Goal: Task Accomplishment & Management: Use online tool/utility

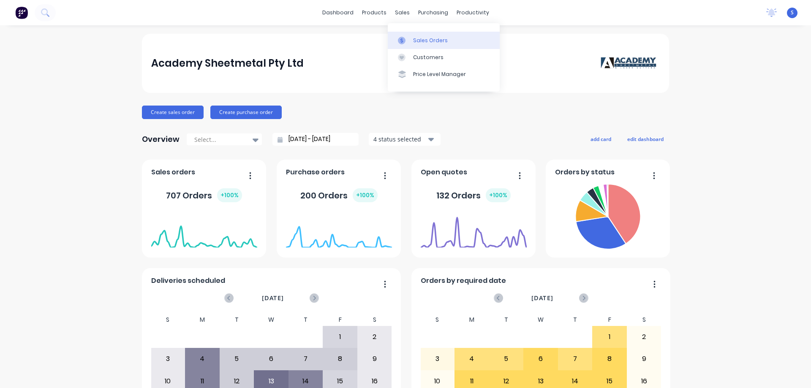
click at [424, 41] on div "Sales Orders" at bounding box center [430, 41] width 35 height 8
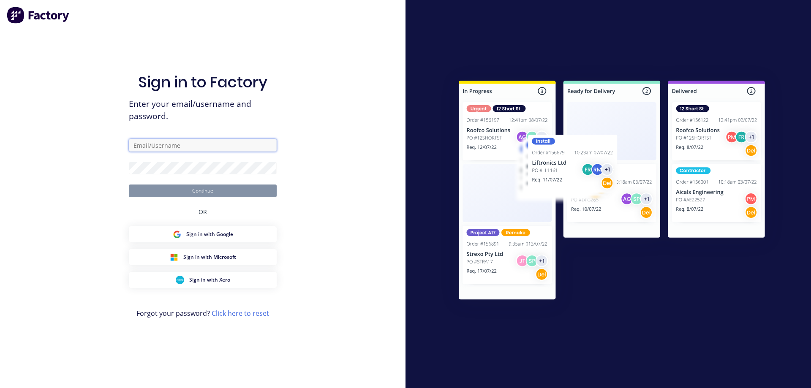
type input "[EMAIL_ADDRESS][DOMAIN_NAME]"
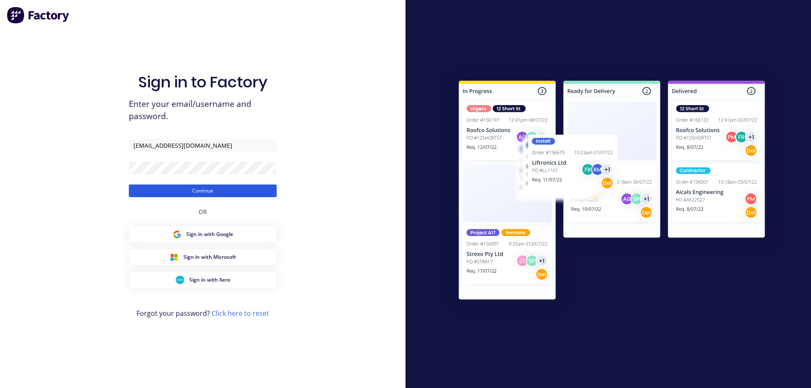
click at [220, 190] on button "Continue" at bounding box center [203, 191] width 148 height 13
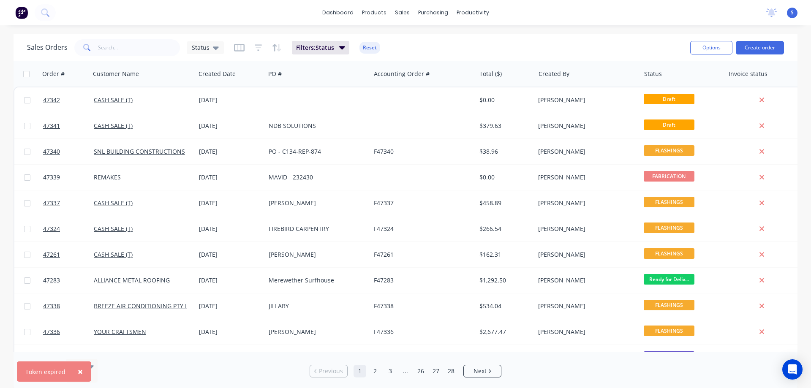
click at [80, 369] on span "×" at bounding box center [80, 372] width 5 height 12
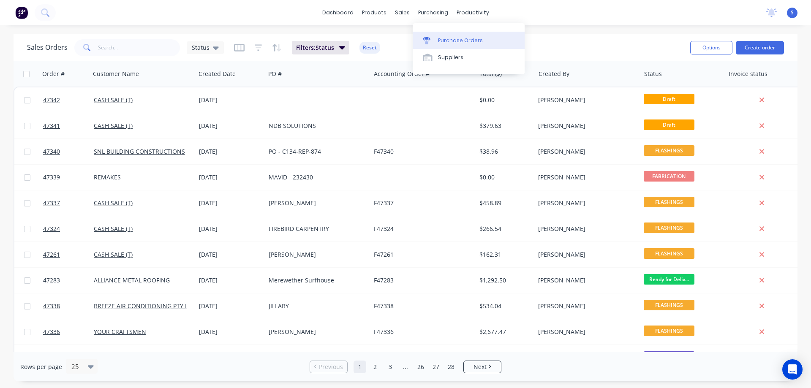
click at [458, 36] on link "Purchase Orders" at bounding box center [469, 40] width 112 height 17
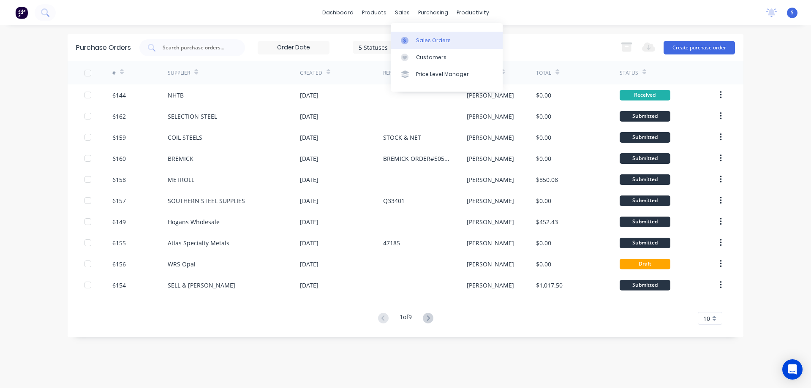
click at [428, 35] on link "Sales Orders" at bounding box center [447, 40] width 112 height 17
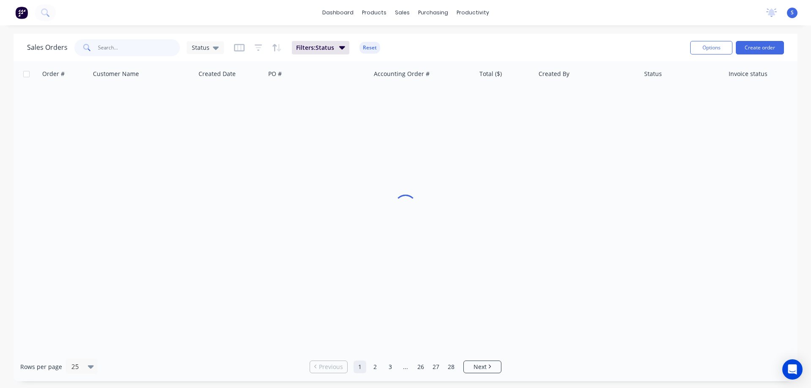
click at [131, 43] on input "text" at bounding box center [139, 47] width 82 height 17
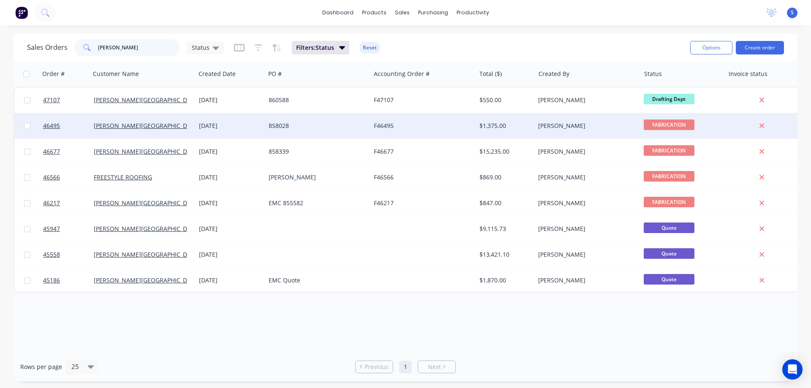
type input "VARLEY"
click at [225, 126] on div "31 Jul 2025" at bounding box center [230, 126] width 63 height 8
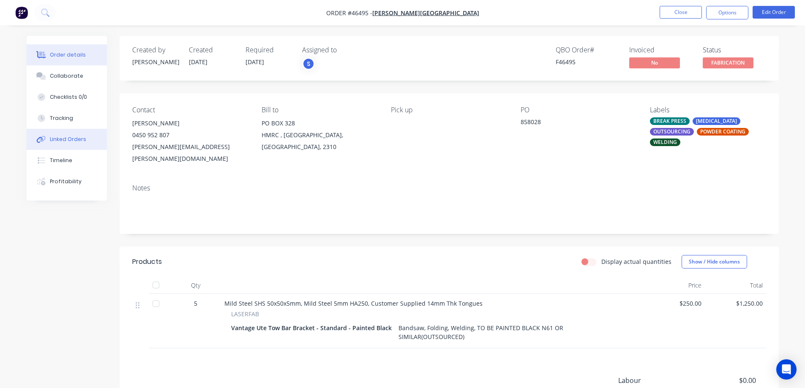
click at [67, 138] on div "Linked Orders" at bounding box center [68, 140] width 36 height 8
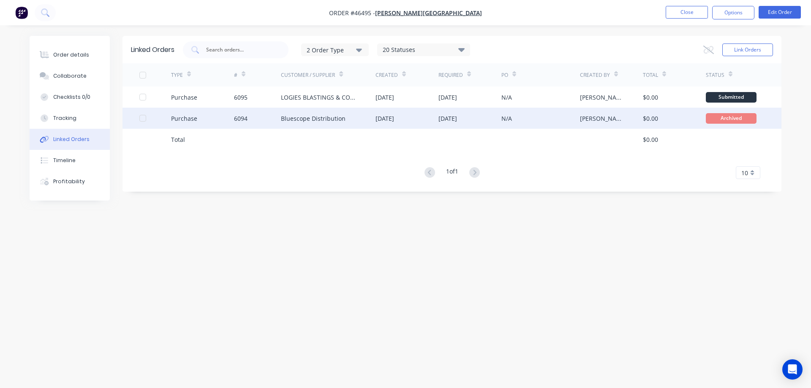
click at [438, 123] on div "14 Aug 2025" at bounding box center [469, 118] width 63 height 21
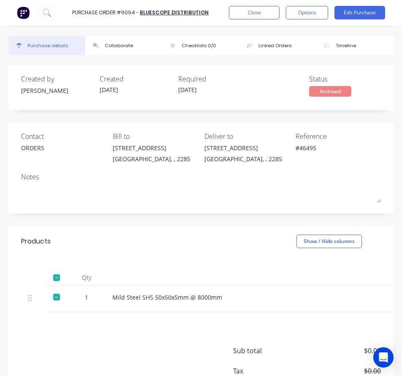
type textarea "x"
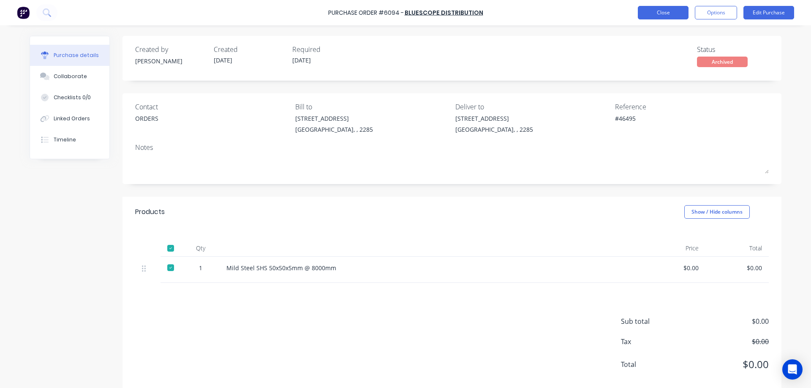
click at [675, 11] on button "Close" at bounding box center [663, 13] width 51 height 14
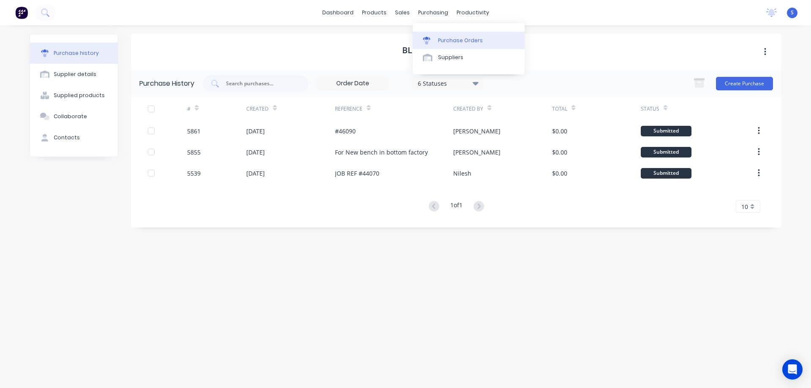
click at [446, 42] on div "Purchase Orders" at bounding box center [460, 41] width 45 height 8
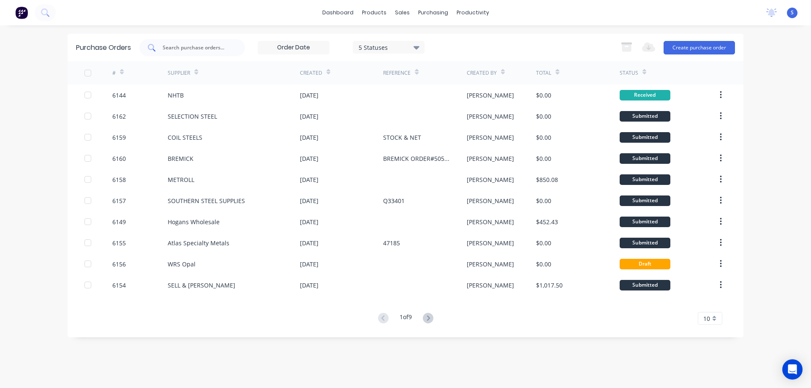
click at [226, 47] on input "text" at bounding box center [197, 48] width 70 height 8
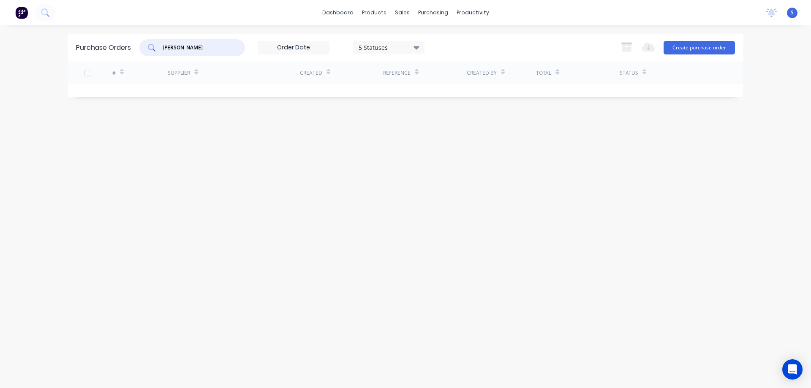
type input "HUST"
click at [381, 46] on div "5 Statuses" at bounding box center [389, 47] width 60 height 9
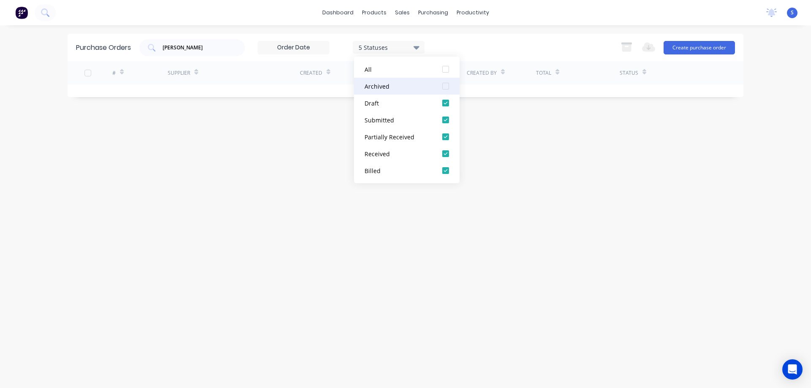
click at [447, 88] on div at bounding box center [445, 86] width 17 height 17
click at [477, 43] on div "HUST 7 Statuses 7 Statuses Export to Excel (XLSX) Create purchase order" at bounding box center [437, 47] width 596 height 17
click at [216, 50] on input "HUST" at bounding box center [197, 48] width 70 height 8
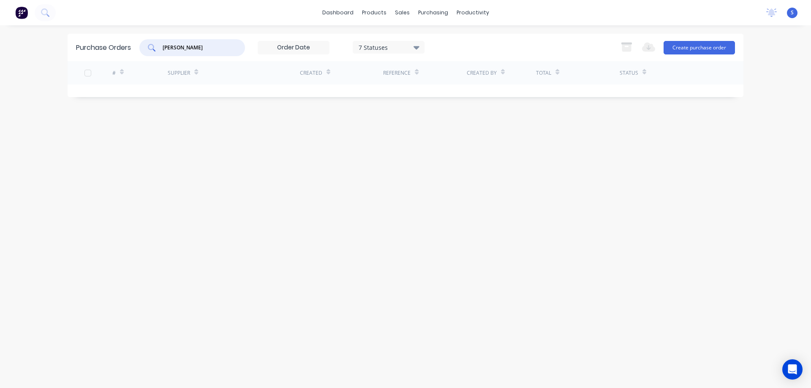
click at [216, 50] on input "HUST" at bounding box center [197, 48] width 70 height 8
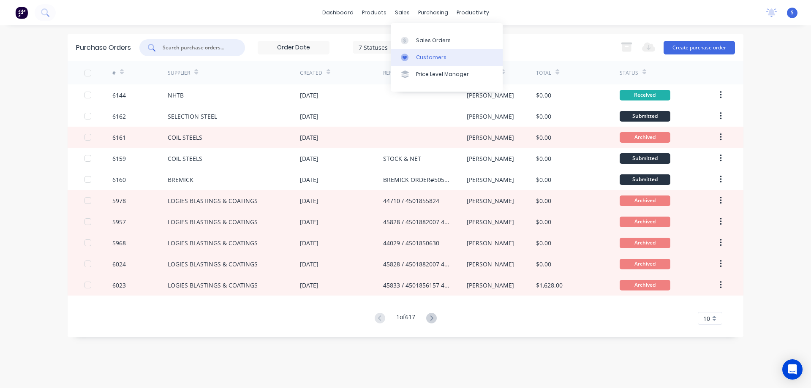
click at [436, 58] on div "Customers" at bounding box center [431, 58] width 30 height 8
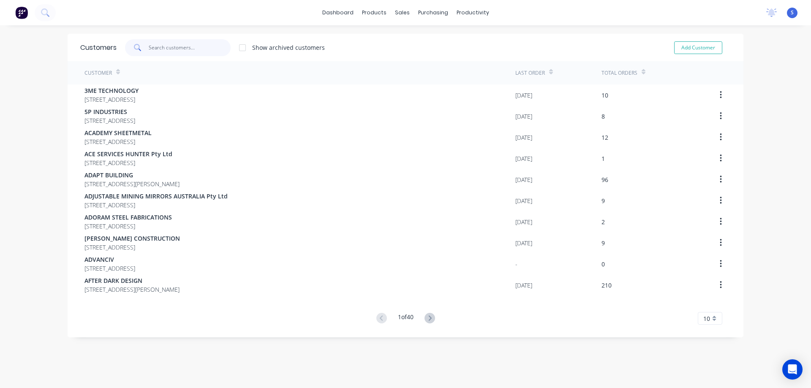
click at [179, 47] on input "text" at bounding box center [190, 47] width 82 height 17
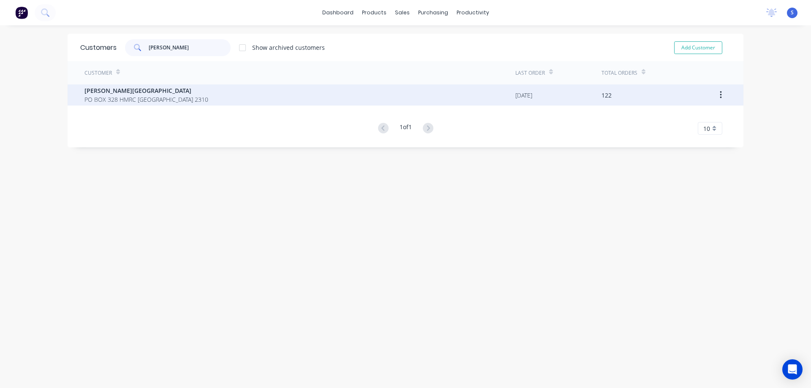
type input "VARLEY"
click at [200, 93] on span "G.H. VARLEY" at bounding box center [146, 90] width 124 height 9
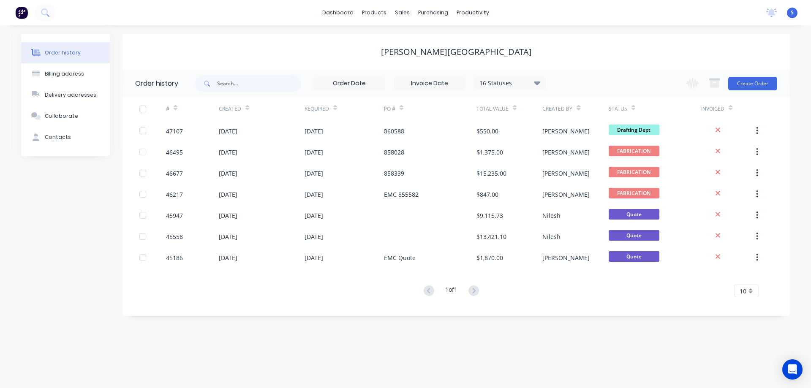
click at [514, 90] on div "16 Statuses Invoice Status Invoiced Not Invoiced Partial Order Status All Archi…" at bounding box center [429, 84] width 232 height 14
click at [521, 85] on div "16 Statuses" at bounding box center [509, 83] width 71 height 9
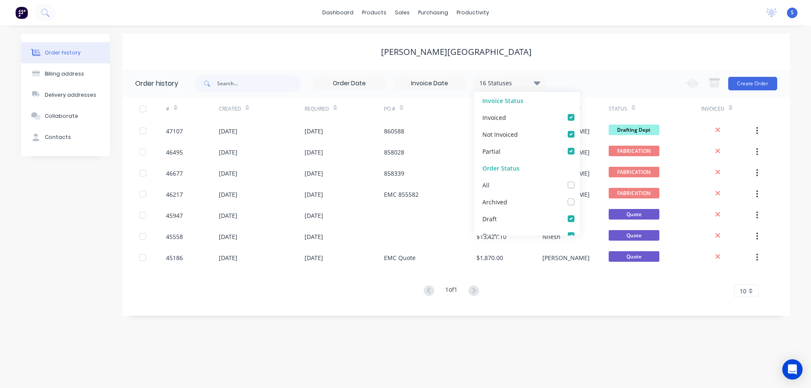
click at [580, 180] on label at bounding box center [580, 180] width 0 height 0
click at [580, 183] on input "checkbox" at bounding box center [583, 184] width 7 height 8
checkbox input "true"
click at [580, 180] on label at bounding box center [580, 180] width 0 height 0
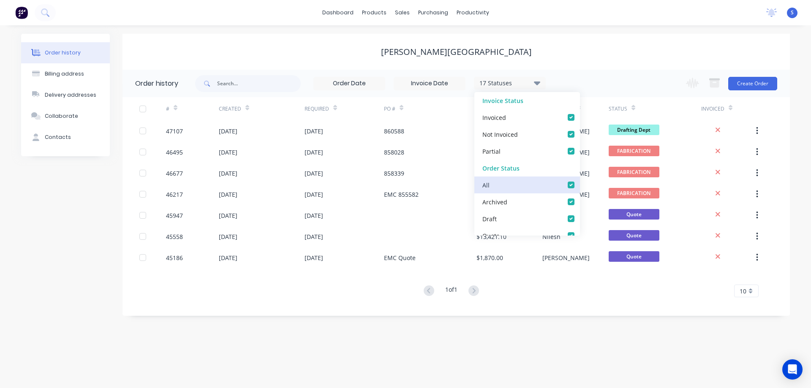
click at [580, 186] on input "checkbox" at bounding box center [583, 184] width 7 height 8
checkbox input "false"
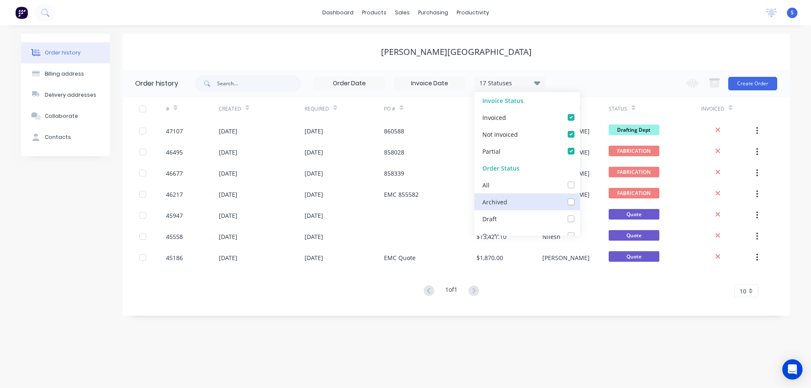
checkbox input "false"
checkbox Dept_checkbox_c497519b-6c2e-4de3-a8fe-dff7ae6b3170undefined "false"
checkbox DETAIL_checkbox_98770c71-40f1-4542-815e-b729aedd4a8aundefined "false"
checkbox input "false"
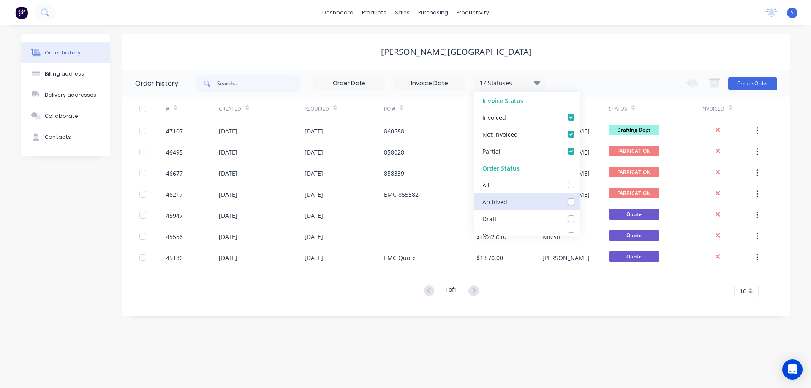
checkbox Up_checkbox_74ab0f41-041f-4191-99df-ac26c8a7dea1undefined "false"
checkbox Delivery_checkbox_b960ef1b-a307-4dae-a0fe-64f7fd6bb771undefined "false"
checkbox Queue_checkbox_db0fc282-a8aa-49e3-8b82-03aa207dd4e6undefined "false"
checkbox input "false"
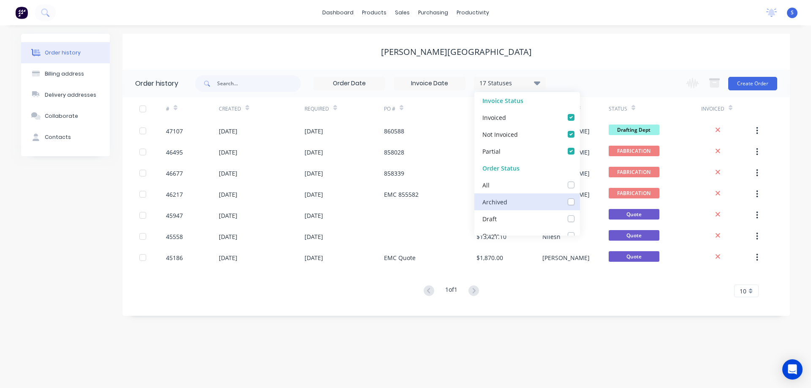
checkbox Up_checkbox_ywtqarundefined "false"
click at [580, 197] on label at bounding box center [580, 197] width 0 height 0
click at [580, 201] on input "checkbox" at bounding box center [583, 201] width 7 height 8
checkbox input "true"
click at [637, 62] on div "G.H. VARLEY" at bounding box center [456, 52] width 667 height 36
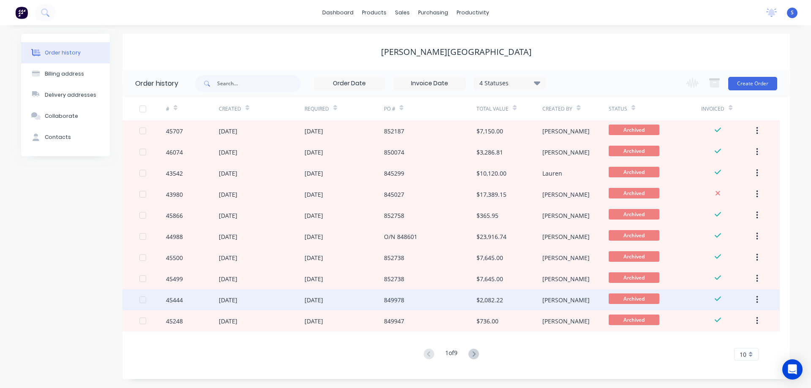
click at [434, 303] on div "849978" at bounding box center [430, 299] width 93 height 21
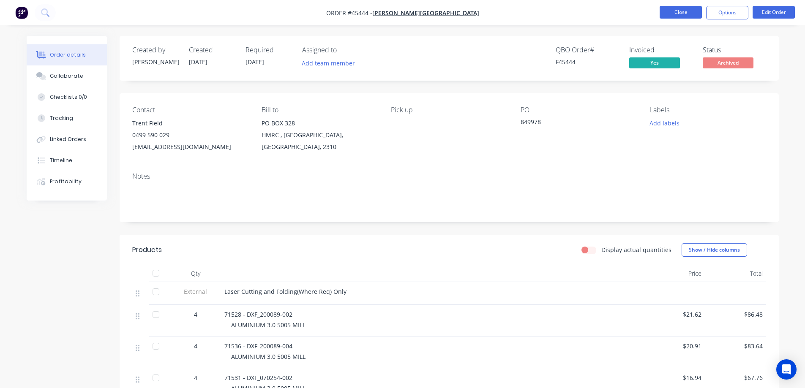
click at [684, 15] on button "Close" at bounding box center [680, 12] width 42 height 13
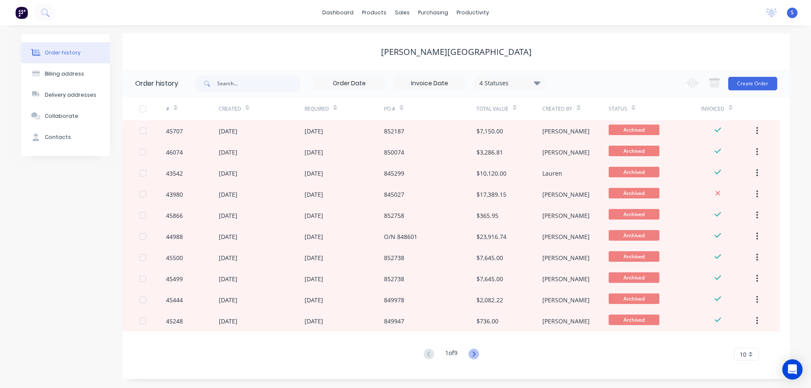
click at [477, 353] on icon at bounding box center [473, 354] width 11 height 11
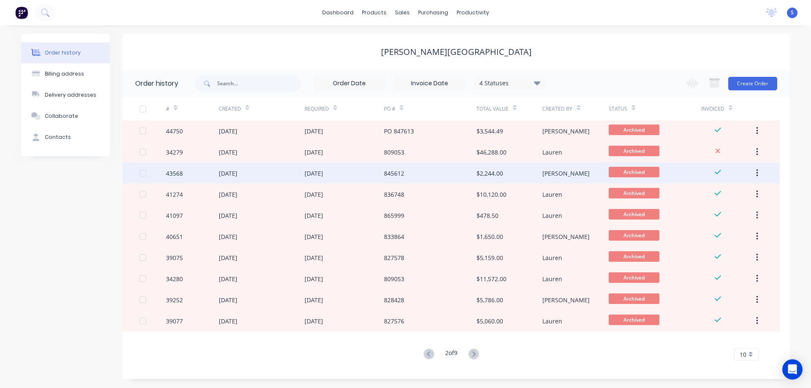
click at [444, 174] on div "845612" at bounding box center [430, 173] width 93 height 21
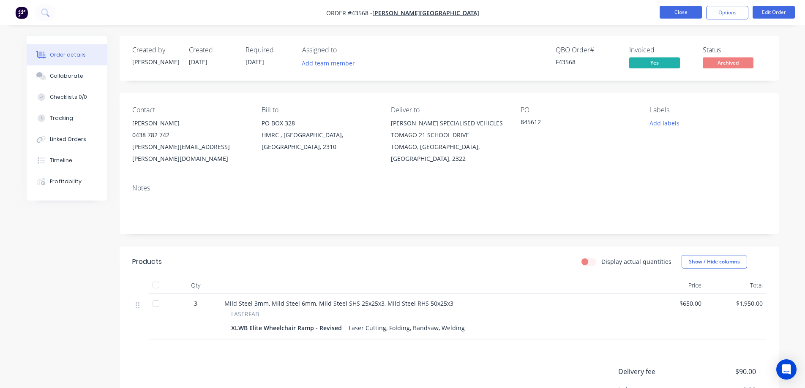
click at [688, 15] on button "Close" at bounding box center [680, 12] width 42 height 13
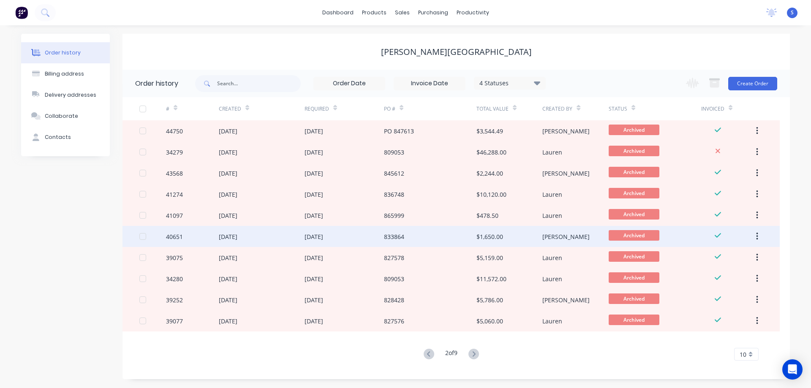
click at [443, 235] on div "833864" at bounding box center [430, 236] width 93 height 21
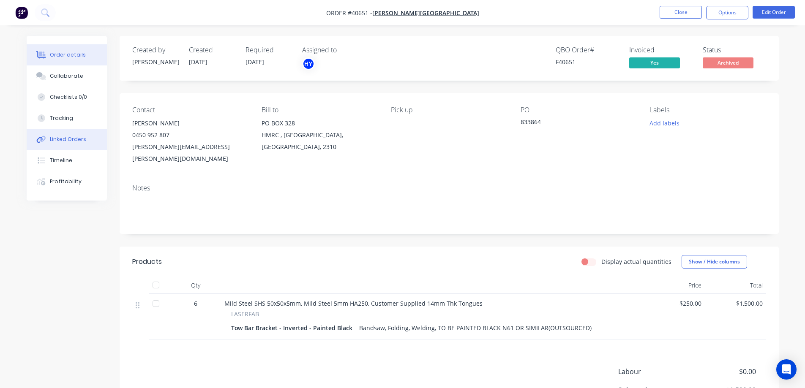
click at [60, 139] on div "Linked Orders" at bounding box center [68, 140] width 36 height 8
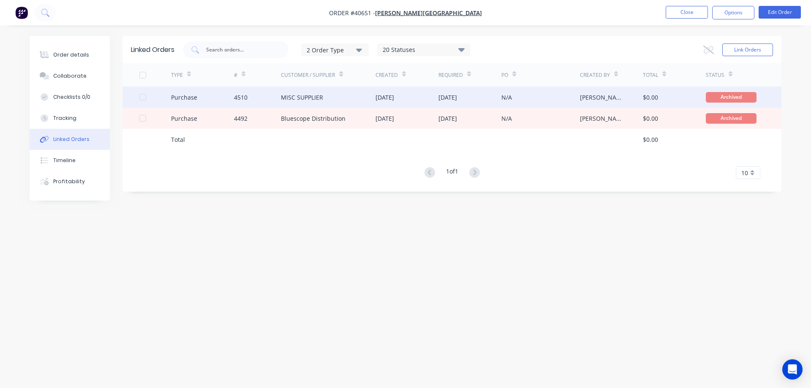
click at [307, 93] on div "MISC SUPPLIER" at bounding box center [302, 97] width 42 height 9
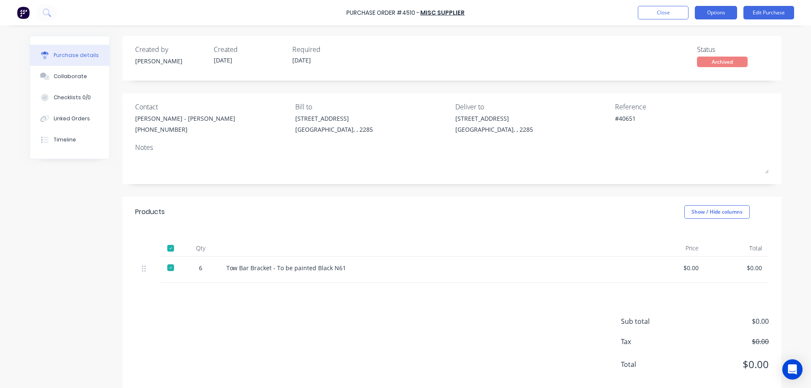
click at [726, 11] on button "Options" at bounding box center [716, 13] width 42 height 14
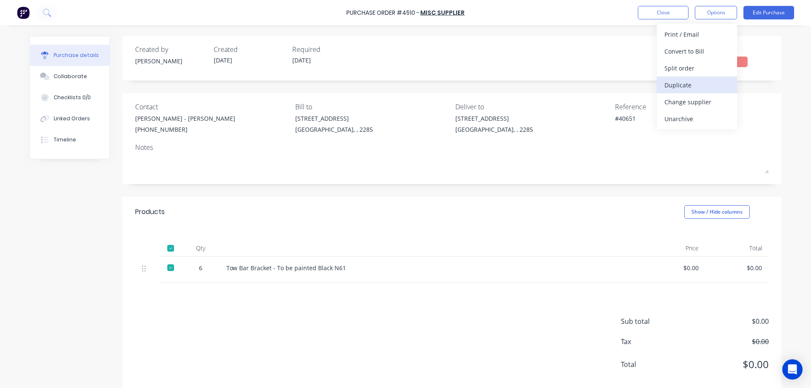
click at [687, 87] on div "Duplicate" at bounding box center [696, 85] width 65 height 12
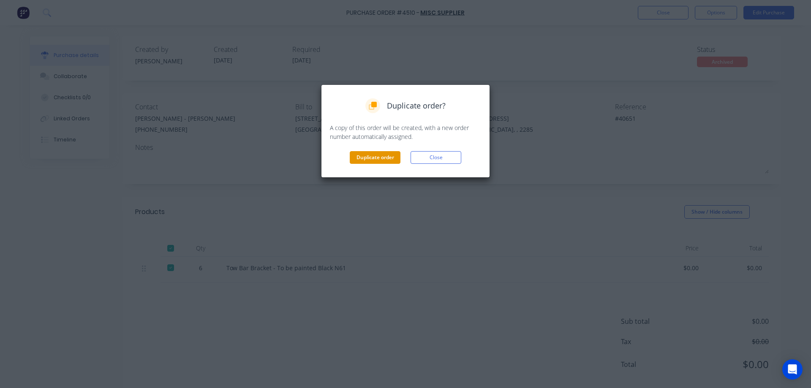
click at [370, 159] on button "Duplicate order" at bounding box center [375, 157] width 51 height 13
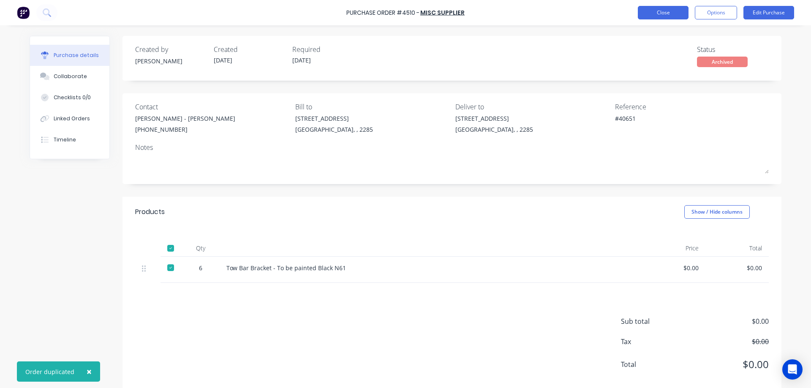
click at [669, 11] on button "Close" at bounding box center [663, 13] width 51 height 14
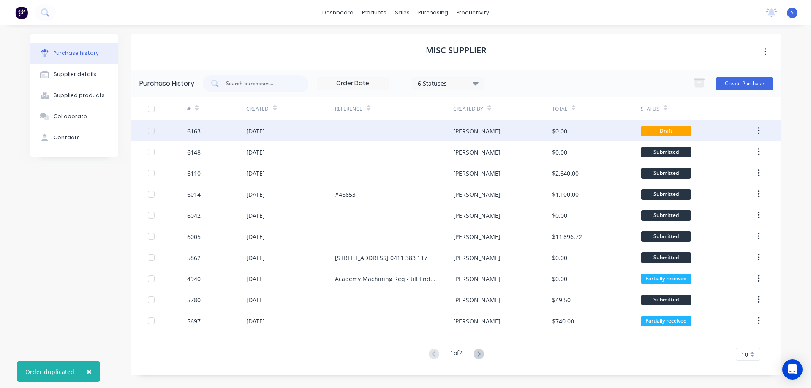
click at [561, 130] on div "$0.00" at bounding box center [559, 131] width 15 height 9
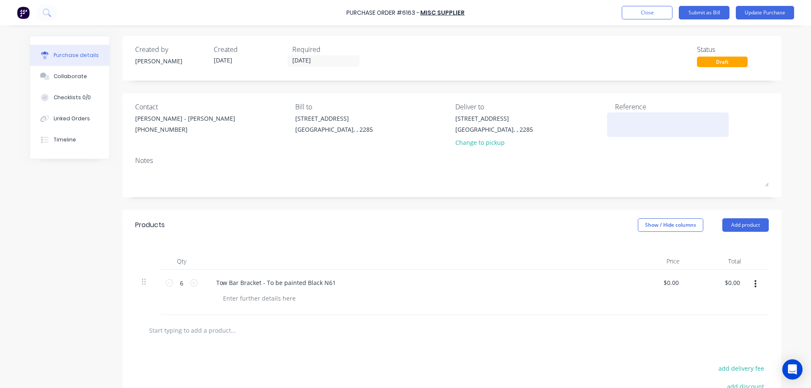
click at [617, 121] on textarea at bounding box center [668, 123] width 106 height 19
type textarea "x"
type textarea "#4"
type textarea "x"
type textarea "#47"
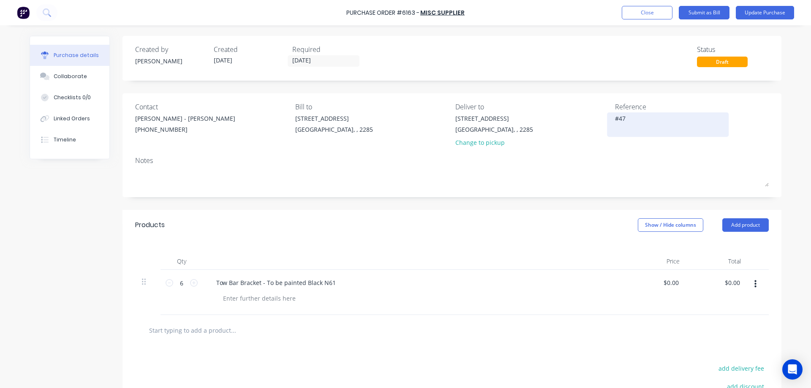
type textarea "x"
type textarea "#47107"
click at [625, 120] on textarea "#47107" at bounding box center [668, 123] width 106 height 19
type textarea "x"
click at [625, 120] on textarea "#47107" at bounding box center [668, 123] width 106 height 19
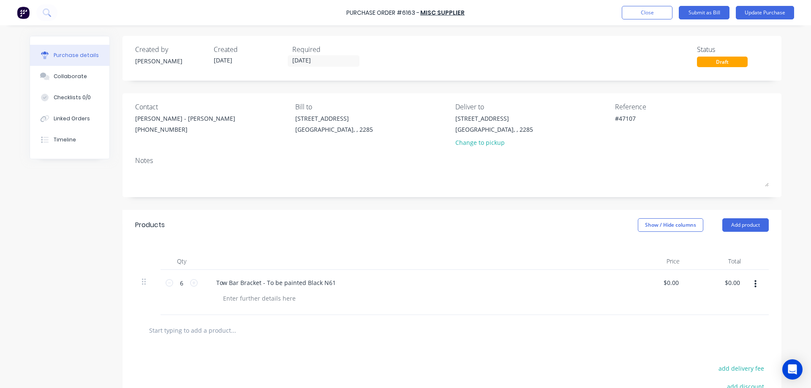
type textarea "#47107"
type textarea "x"
type textarea "#47107"
click at [477, 148] on div "56 Pendlebury Rd . Cardiff, , 2285 Change to pickup" at bounding box center [494, 132] width 78 height 37
click at [477, 142] on div "Change to pickup" at bounding box center [494, 142] width 78 height 9
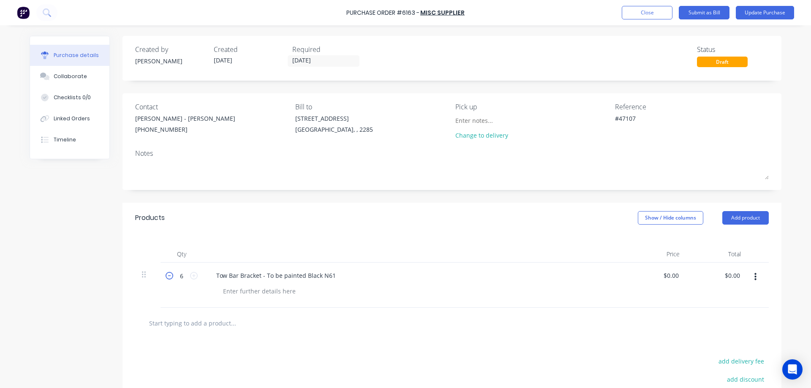
click at [166, 278] on icon at bounding box center [170, 276] width 8 height 8
type textarea "x"
type input "5"
click at [166, 278] on icon at bounding box center [170, 276] width 8 height 8
type textarea "x"
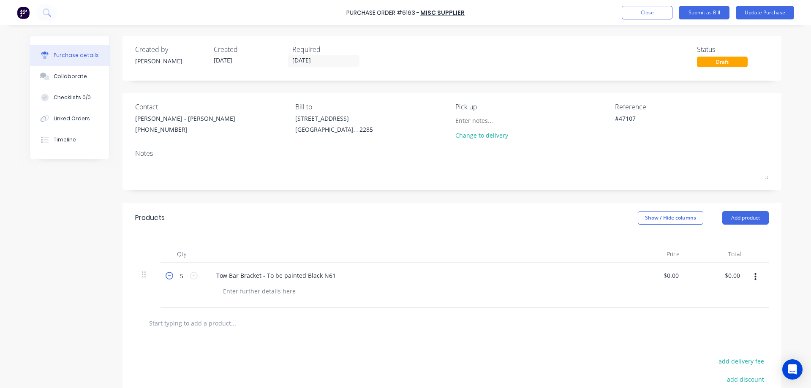
type input "4"
click at [166, 278] on icon at bounding box center [170, 276] width 8 height 8
type textarea "x"
type input "3"
click at [166, 278] on icon at bounding box center [170, 276] width 8 height 8
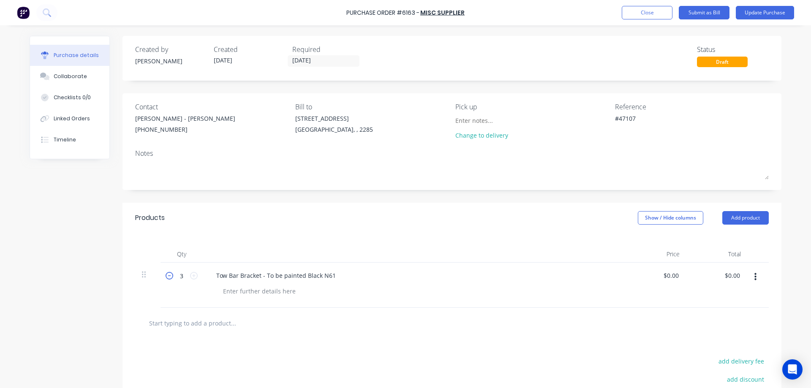
type textarea "x"
type input "2"
click at [478, 134] on div "Change to delivery" at bounding box center [493, 135] width 77 height 9
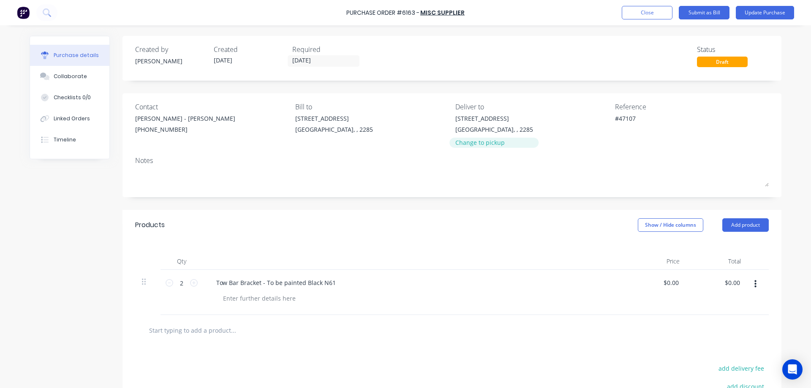
click at [475, 142] on div "Change to pickup" at bounding box center [494, 142] width 78 height 9
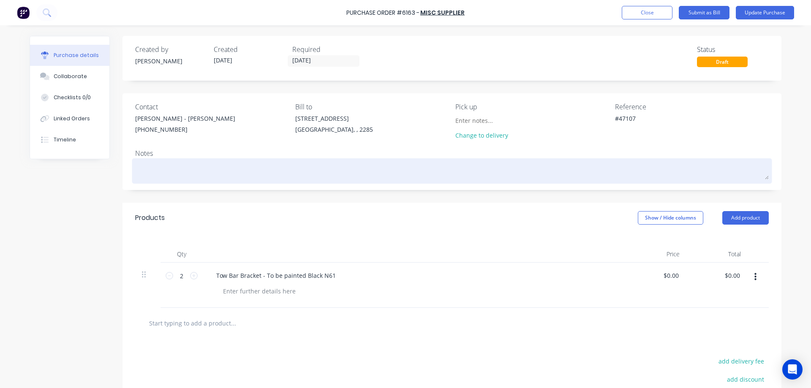
click at [148, 161] on textarea at bounding box center [452, 170] width 634 height 19
paste textarea "Unit 6/7-44 Munibung Road, Cardiff NSW 2285"
type textarea "x"
type textarea "Unit 6/7-44 Munibung Road, Cardiff NSW 2285"
click at [135, 169] on textarea "Unit 6/7-44 Munibung Road, Cardiff NSW 2285" at bounding box center [452, 170] width 634 height 19
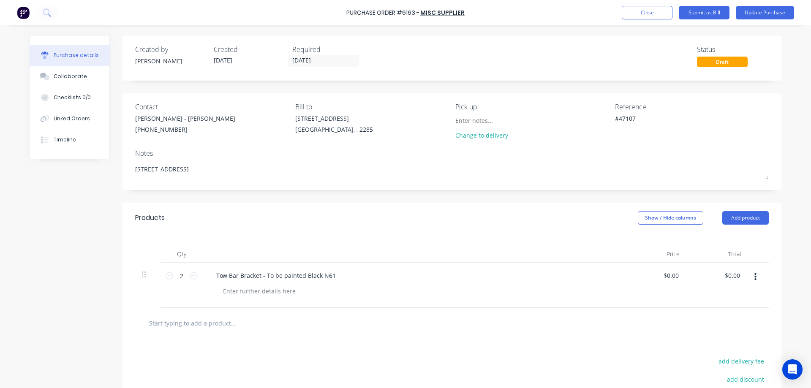
type textarea "x"
type textarea "aUnit 6/7-44 Munibung Road, Cardiff NSW 2285"
type textarea "x"
type textarea "aCUnit 6/7-44 Munibung Road, Cardiff NSW 2285"
type textarea "x"
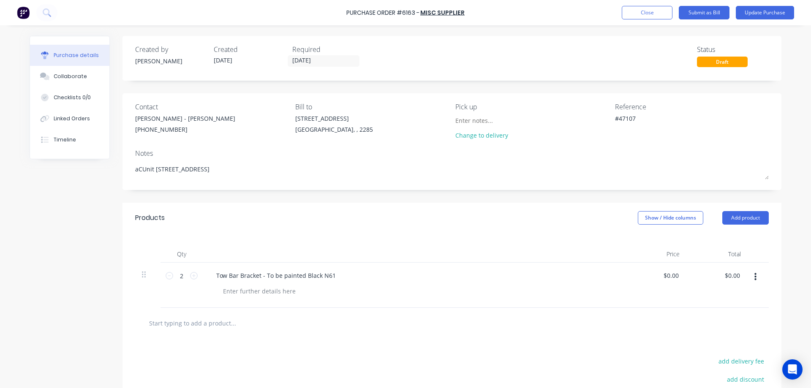
type textarea "aCAUnit 6/7-44 Munibung Road, Cardiff NSW 2285"
type textarea "x"
type textarea "aCADUnit 6/7-44 Munibung Road, Cardiff NSW 2285"
type textarea "x"
type textarea "aCADEUnit 6/7-44 Munibung Road, Cardiff NSW 2285"
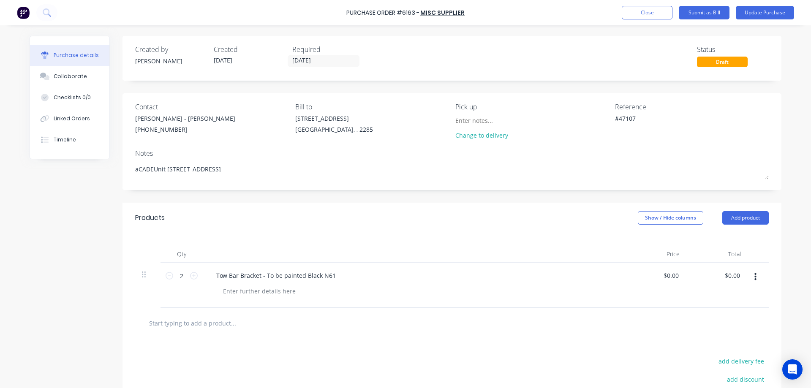
type textarea "x"
type textarea "aCADEMUnit 6/7-44 Munibung Road, Cardiff NSW 2285"
type textarea "x"
type textarea "aCADEMYUnit 6/7-44 Munibung Road, Cardiff NSW 2285"
type textarea "x"
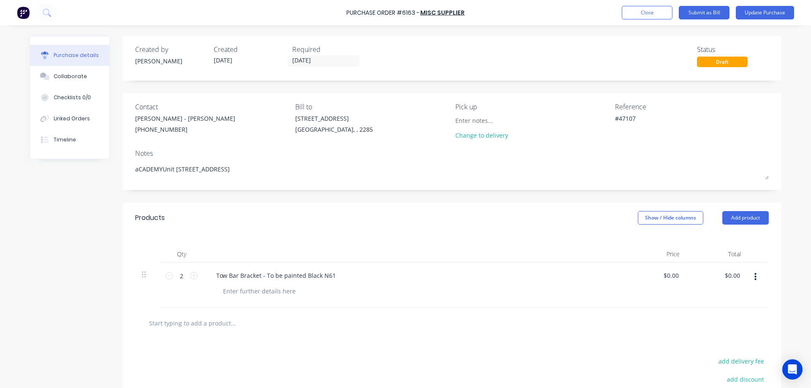
type textarea "aCADEMY Unit 6/7-44 Munibung Road, Cardiff NSW 2285"
type textarea "x"
type textarea "CADEMY Unit 6/7-44 Munibung Road, Cardiff NSW 2285"
type textarea "x"
type textarea "ACADEMY Unit 6/7-44 Munibung Road, Cardiff NSW 2285"
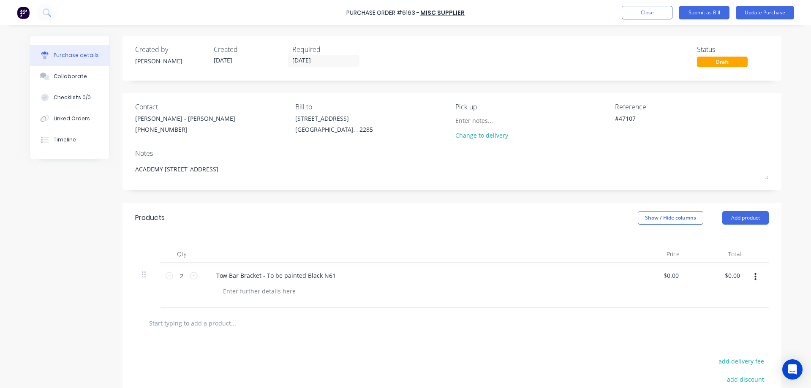
type textarea "x"
type textarea "ACADEMY Unit 6/7-44 Munibung Road, Cardiff NSW 2285"
type textarea "x"
type textarea "ACADEMY T Unit 6/7-44 Munibung Road, Cardiff NSW 2285"
type textarea "x"
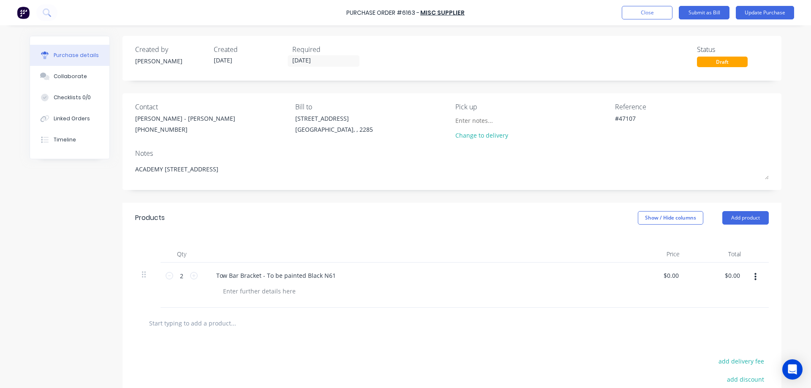
type textarea "ACADEMY TO Unit 6/7-44 Munibung Road, Cardiff NSW 2285"
type textarea "x"
type textarea "ACADEMY TO Unit 6/7-44 Munibung Road, Cardiff NSW 2285"
type textarea "x"
type textarea "ACADEMY TO D Unit 6/7-44 Munibung Road, Cardiff NSW 2285"
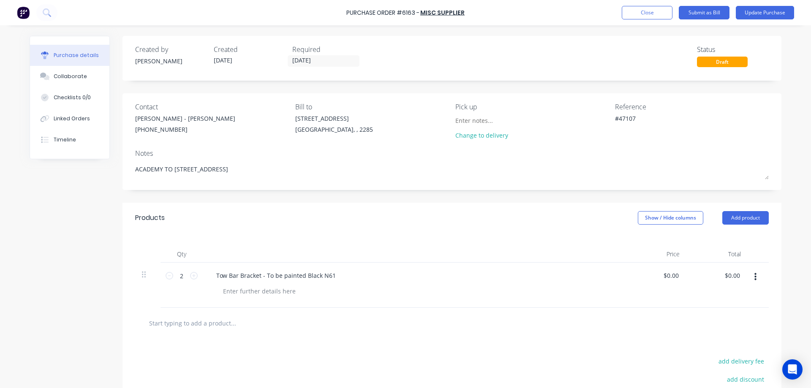
type textarea "x"
type textarea "ACADEMY TO DR Unit 6/7-44 Munibung Road, Cardiff NSW 2285"
type textarea "x"
type textarea "ACADEMY TO DRO Unit 6/7-44 Munibung Road, Cardiff NSW 2285"
type textarea "x"
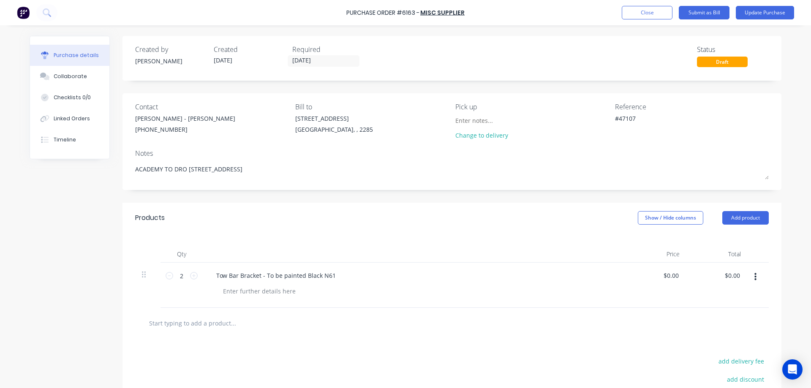
type textarea "ACADEMY TO DROP Unit 6/7-44 Munibung Road, Cardiff NSW 2285"
type textarea "x"
type textarea "ACADEMY TO DROP Unit 6/7-44 Munibung Road, Cardiff NSW 2285"
type textarea "x"
type textarea "ACADEMY TO DROP O Unit 6/7-44 Munibung Road, Cardiff NSW 2285"
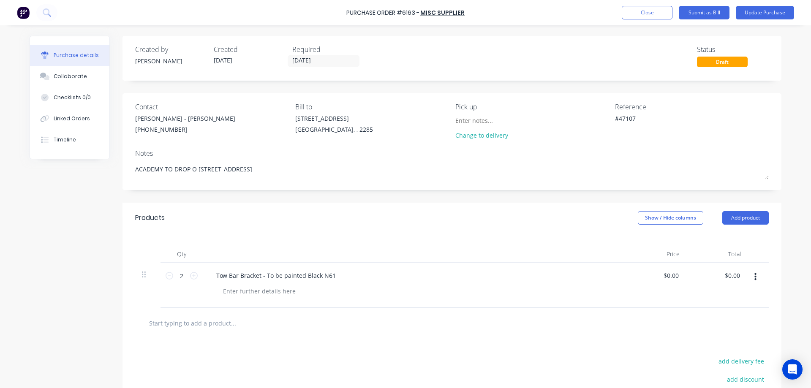
type textarea "x"
type textarea "ACADEMY TO DROP OF Unit 6/7-44 Munibung Road, Cardiff NSW 2285"
type textarea "x"
type textarea "ACADEMY TO DROP OFF Unit 6/7-44 Munibung Road, Cardiff NSW 2285"
type textarea "x"
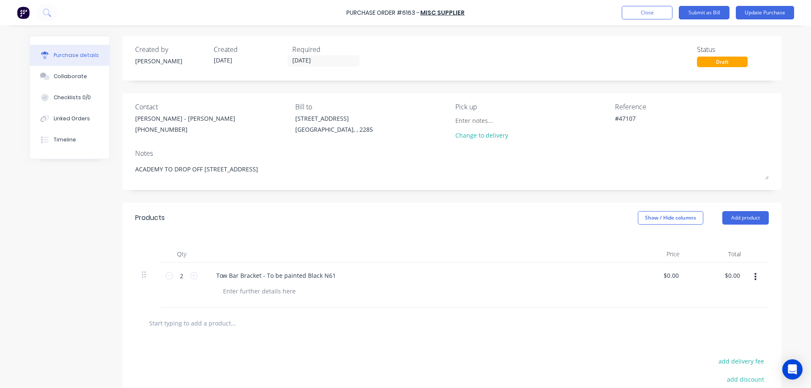
type textarea "ACADEMY TO DROP OFF/ Unit 6/7-44 Munibung Road, Cardiff NSW 2285"
type textarea "x"
type textarea "ACADEMY TO DROP OFF/C Unit 6/7-44 Munibung Road, Cardiff NSW 2285"
type textarea "x"
type textarea "ACADEMY TO DROP OFF/CO Unit 6/7-44 Munibung Road, Cardiff NSW 2285"
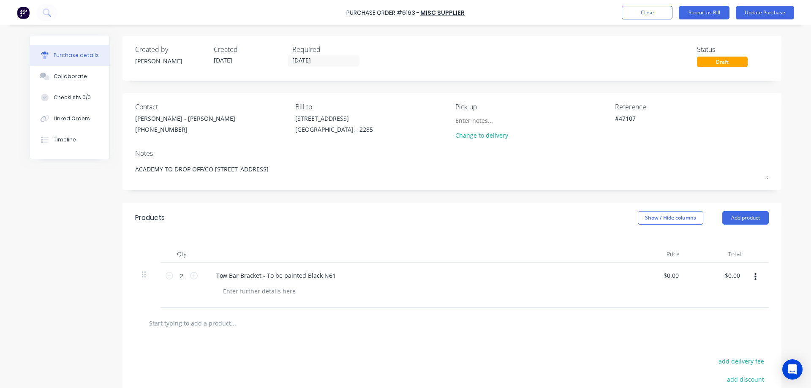
type textarea "x"
type textarea "ACADEMY TO DROP OFF/COL Unit 6/7-44 Munibung Road, Cardiff NSW 2285"
type textarea "x"
type textarea "ACADEMY TO DROP OFF/COLL Unit 6/7-44 Munibung Road, Cardiff NSW 2285"
type textarea "x"
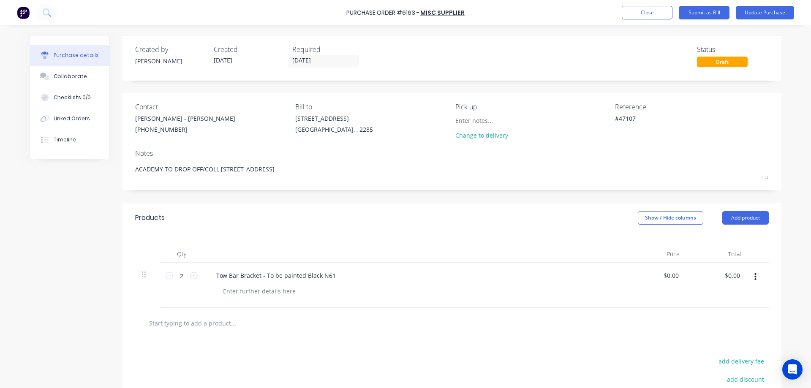
type textarea "ACADEMY TO DROP OFF/COLLE Unit 6/7-44 Munibung Road, Cardiff NSW 2285"
type textarea "x"
type textarea "ACADEMY TO DROP OFF/COLLEC Unit 6/7-44 Munibung Road, Cardiff NSW 2285"
type textarea "x"
type textarea "ACADEMY TO DROP OFF/COLLECT Unit 6/7-44 Munibung Road, Cardiff NSW 2285"
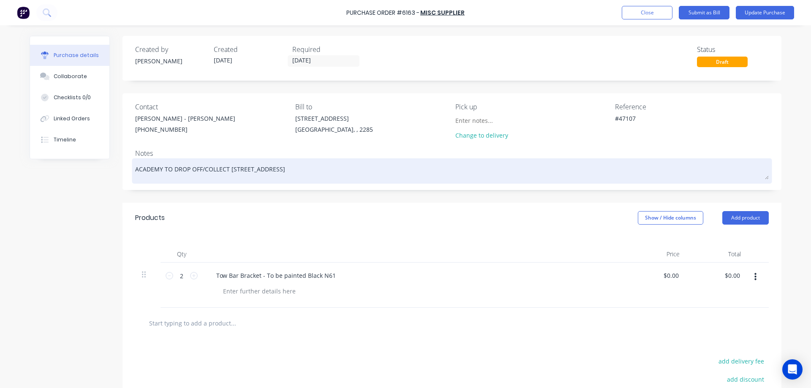
type textarea "x"
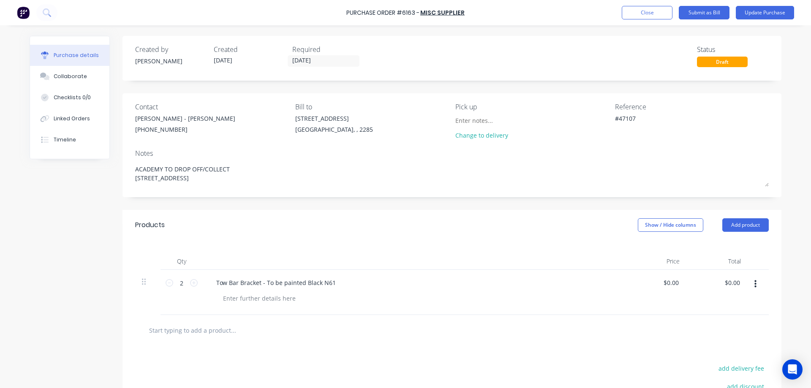
type textarea "ACADEMY TO DROP OFF/COLLECT Unit 6/7-44 Munibung Road, Cardiff NSW 2285"
type textarea "x"
type textarea "ACADEMY TO DROP OFF/COLLECT Unit 6/7-44 Munibung Road, Cardiff NSW 2285"
click at [86, 210] on div "Created by Stuart Created 28/08/25 Required 28/08/25 Status Draft Contact Hust …" at bounding box center [406, 260] width 752 height 449
click at [624, 116] on textarea "#47107" at bounding box center [668, 123] width 106 height 19
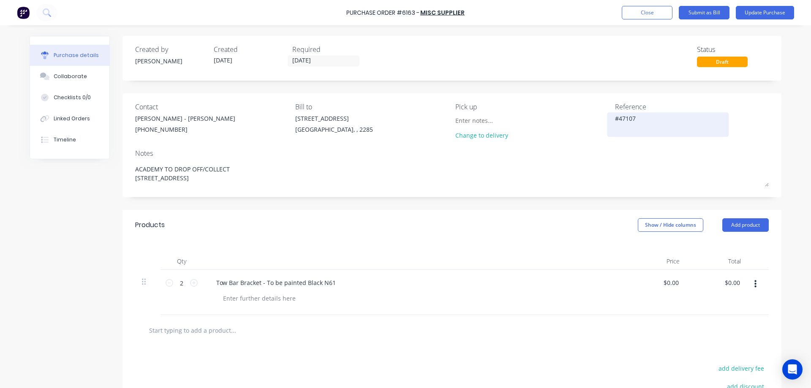
click at [624, 116] on textarea "#47107" at bounding box center [668, 123] width 106 height 19
type textarea "x"
click at [66, 116] on div "Linked Orders" at bounding box center [72, 119] width 36 height 8
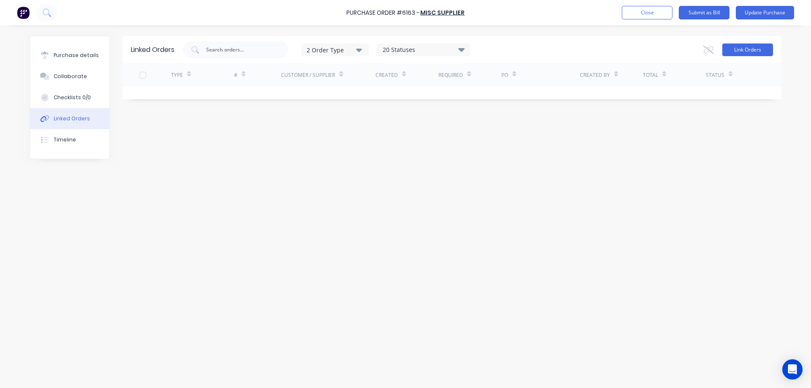
click at [761, 54] on button "Link Orders" at bounding box center [747, 50] width 51 height 13
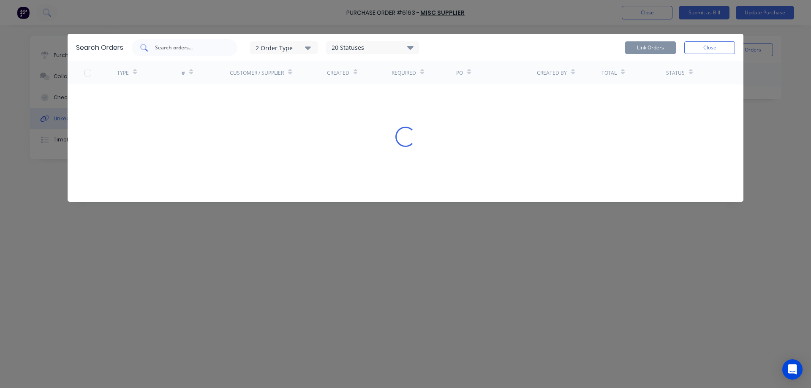
click at [183, 46] on input "text" at bounding box center [189, 48] width 70 height 8
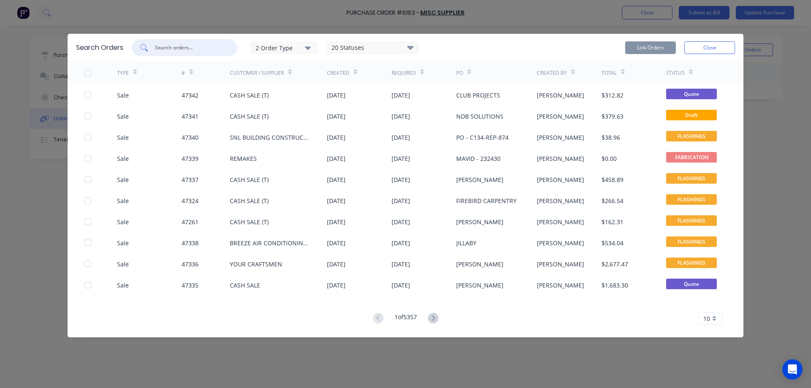
paste input "47107"
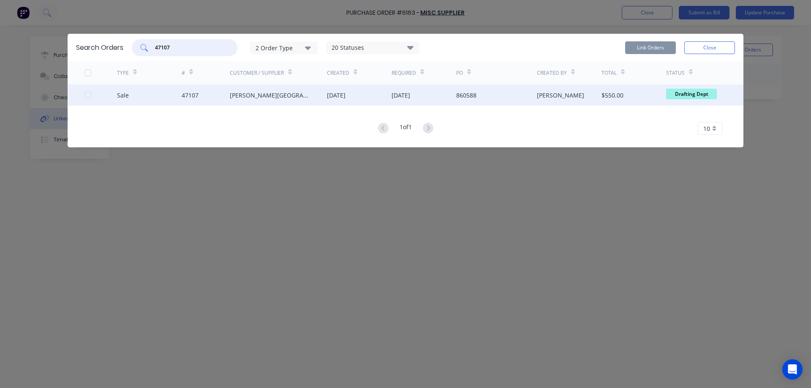
click at [87, 96] on div at bounding box center [87, 95] width 17 height 17
type input "47107"
click at [660, 47] on button "Link Orders" at bounding box center [650, 47] width 51 height 13
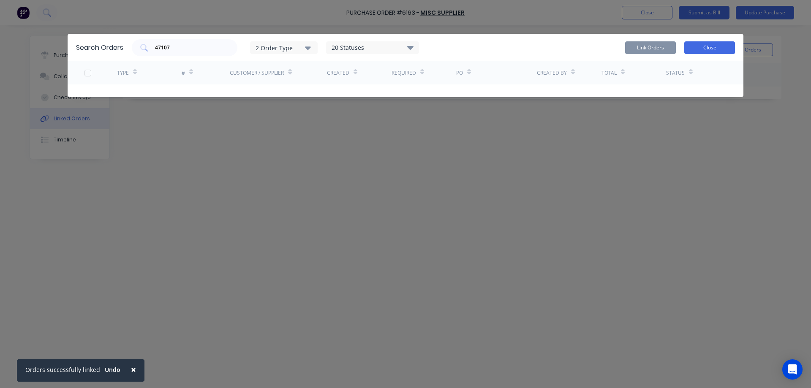
click at [708, 47] on button "Close" at bounding box center [709, 47] width 51 height 13
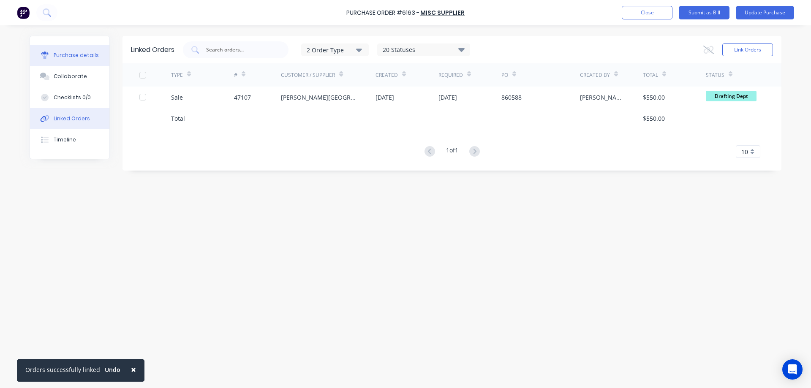
click at [85, 53] on div "Purchase details" at bounding box center [76, 56] width 45 height 8
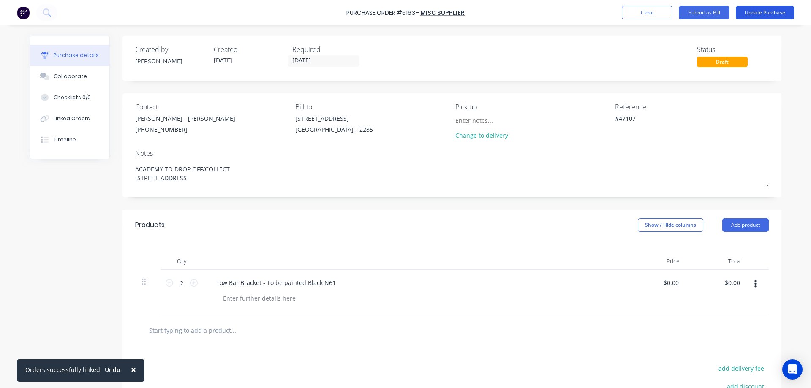
click at [765, 13] on button "Update Purchase" at bounding box center [765, 13] width 58 height 14
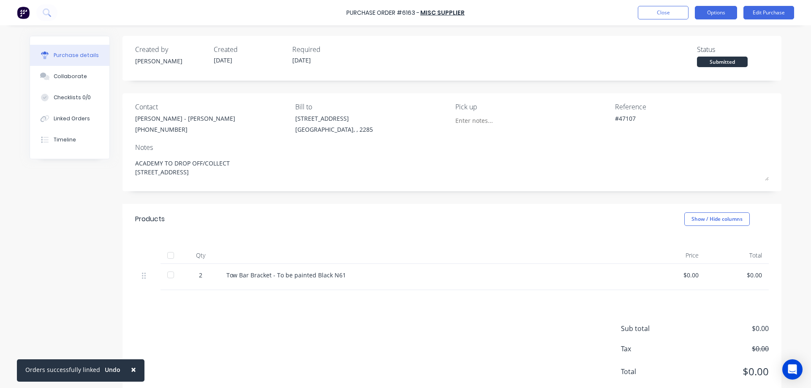
click at [730, 15] on button "Options" at bounding box center [716, 13] width 42 height 14
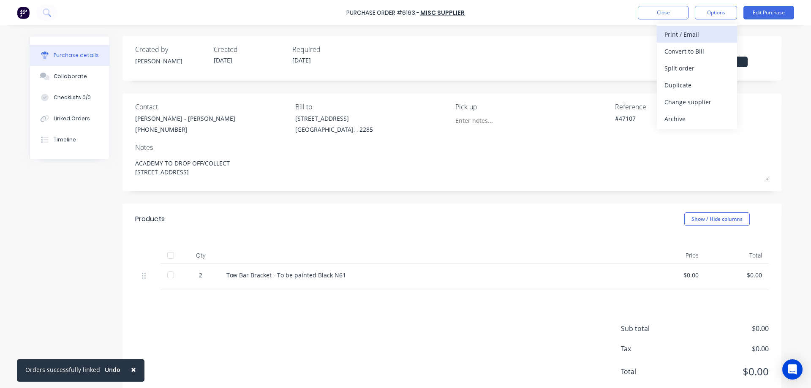
click at [700, 37] on div "Print / Email" at bounding box center [696, 34] width 65 height 12
click at [677, 69] on div "Without pricing" at bounding box center [696, 68] width 65 height 12
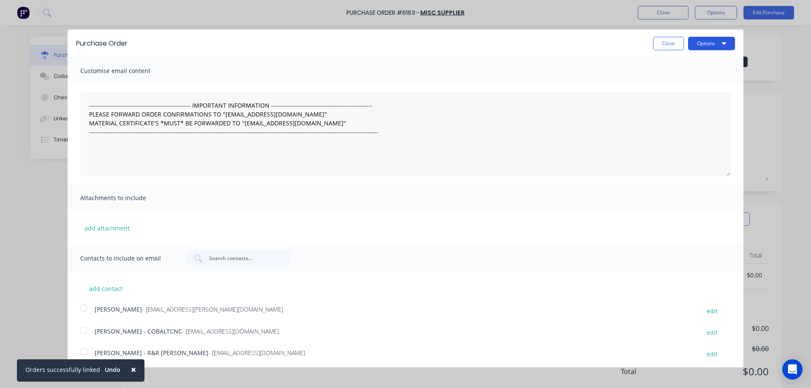
click at [704, 39] on button "Options" at bounding box center [711, 44] width 47 height 14
click at [676, 63] on div "Print" at bounding box center [694, 65] width 65 height 12
type textarea "x"
